Goal: Navigation & Orientation: Find specific page/section

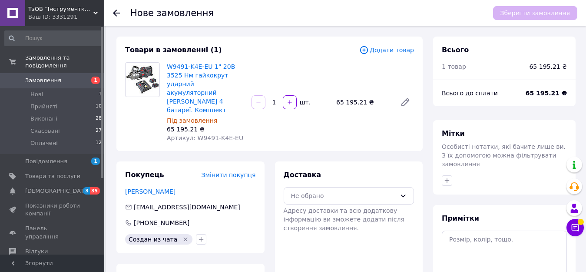
click at [115, 11] on use at bounding box center [116, 13] width 7 height 7
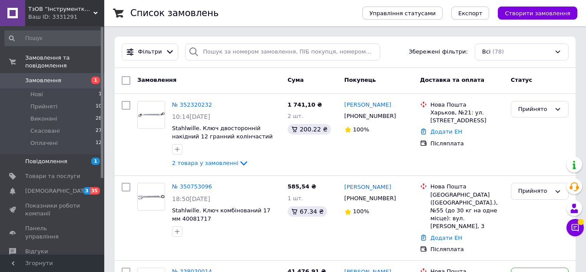
click at [49, 157] on span "Повідомлення" at bounding box center [46, 161] width 42 height 8
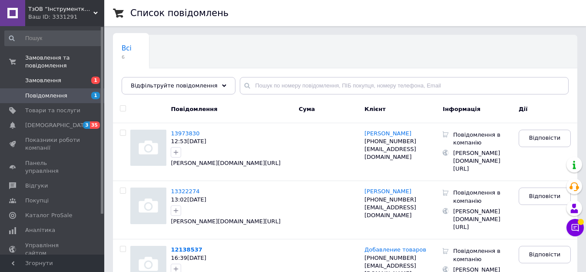
click at [50, 76] on span "Замовлення" at bounding box center [43, 80] width 36 height 8
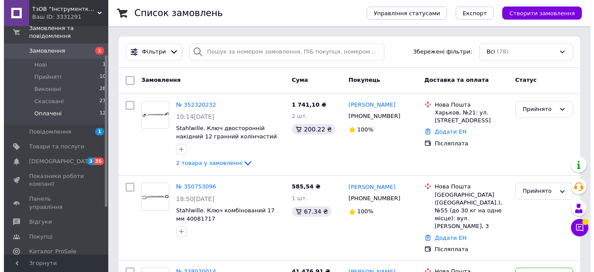
scroll to position [43, 0]
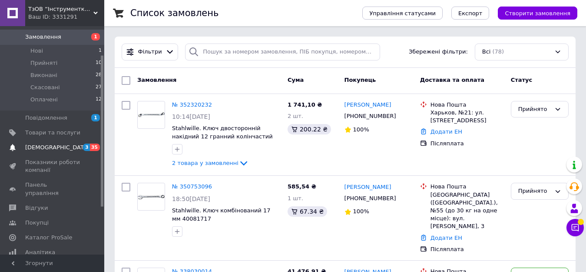
click at [48, 143] on span "[DEMOGRAPHIC_DATA]" at bounding box center [57, 147] width 64 height 8
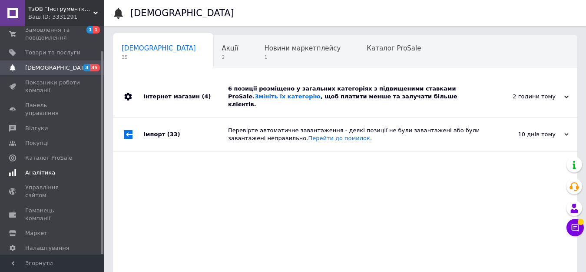
scroll to position [43, 0]
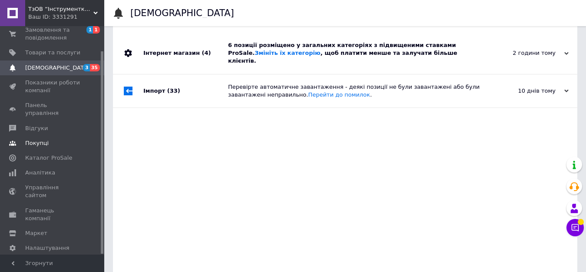
click at [61, 136] on link "Покупці" at bounding box center [53, 143] width 107 height 15
